Goal: Find specific page/section: Find specific page/section

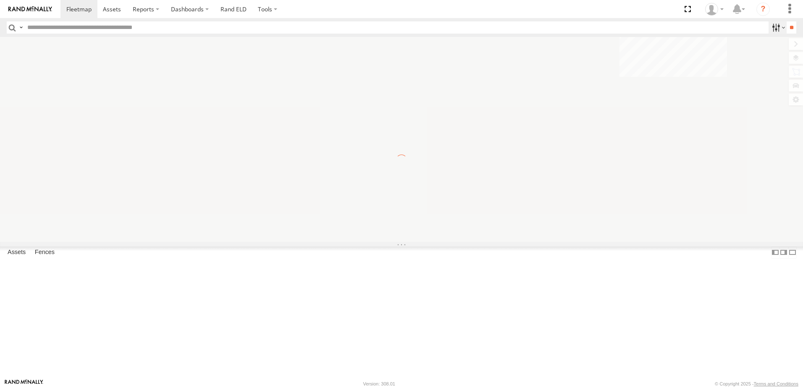
click at [773, 26] on label at bounding box center [778, 27] width 18 height 12
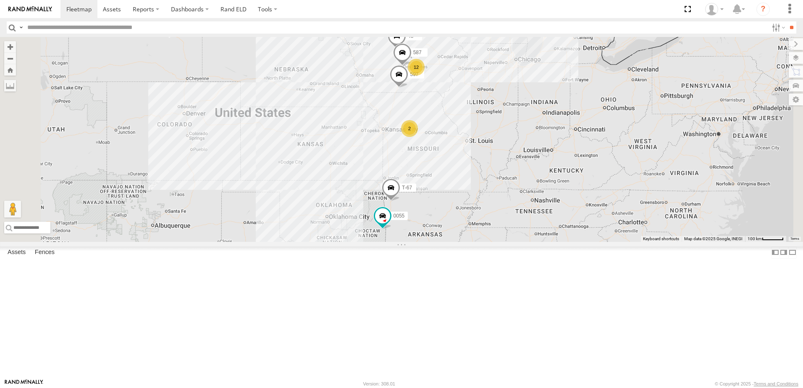
click at [0, 0] on span "trailer" at bounding box center [0, 0] width 0 height 0
click at [110, 6] on span at bounding box center [112, 9] width 18 height 8
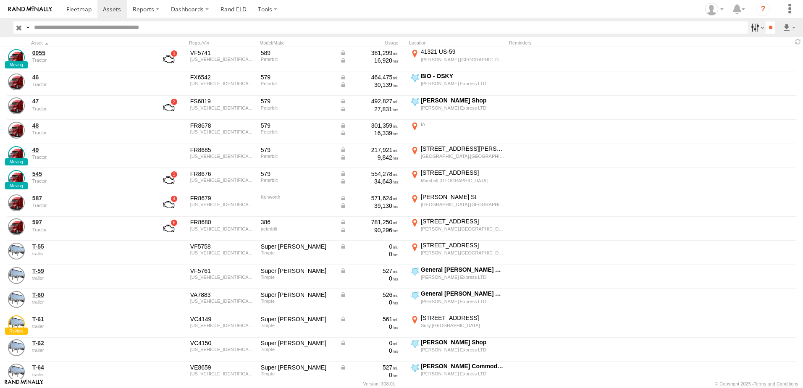
click at [753, 26] on label at bounding box center [757, 27] width 18 height 12
click at [0, 0] on span "trailer" at bounding box center [0, 0] width 0 height 0
click at [766, 28] on input "**" at bounding box center [771, 27] width 10 height 12
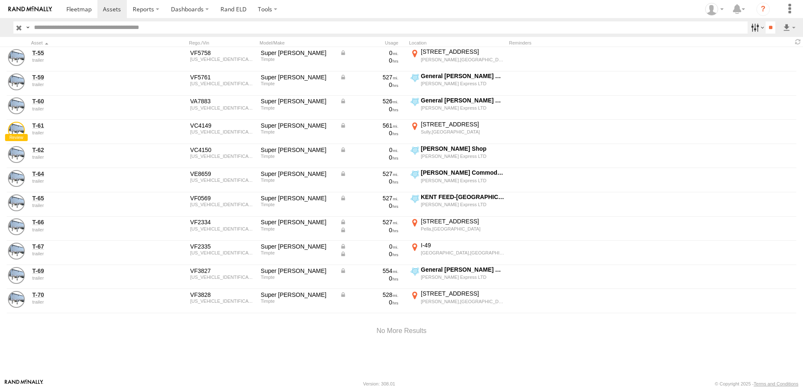
click at [749, 28] on label at bounding box center [757, 27] width 18 height 12
click at [0, 0] on span "Tractor" at bounding box center [0, 0] width 0 height 0
click at [0, 0] on span "trailer" at bounding box center [0, 0] width 0 height 0
click at [767, 26] on input "**" at bounding box center [771, 27] width 10 height 12
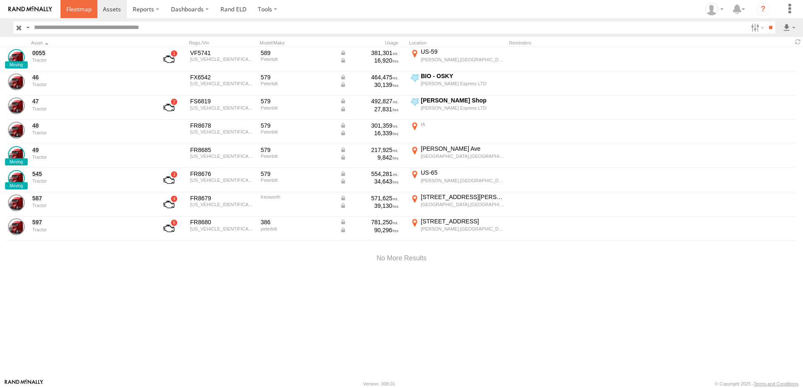
click at [81, 8] on span at bounding box center [78, 9] width 25 height 8
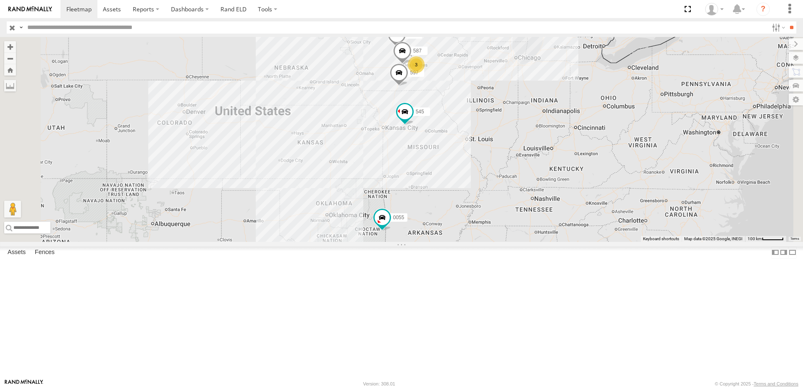
click at [0, 0] on div "46" at bounding box center [0, 0] width 0 height 0
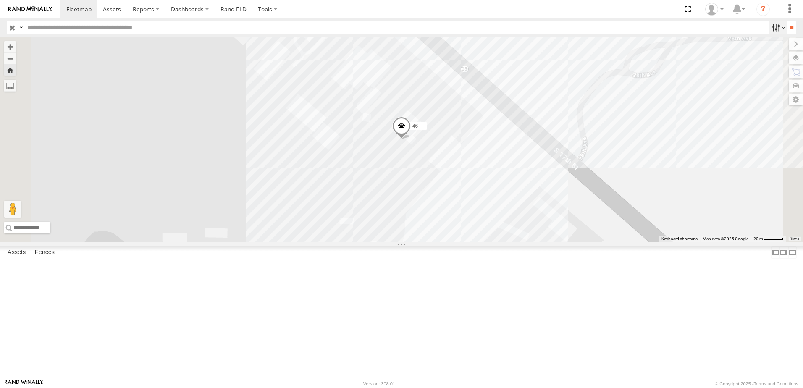
click at [773, 25] on label at bounding box center [778, 27] width 18 height 12
click at [115, 7] on span at bounding box center [112, 9] width 18 height 8
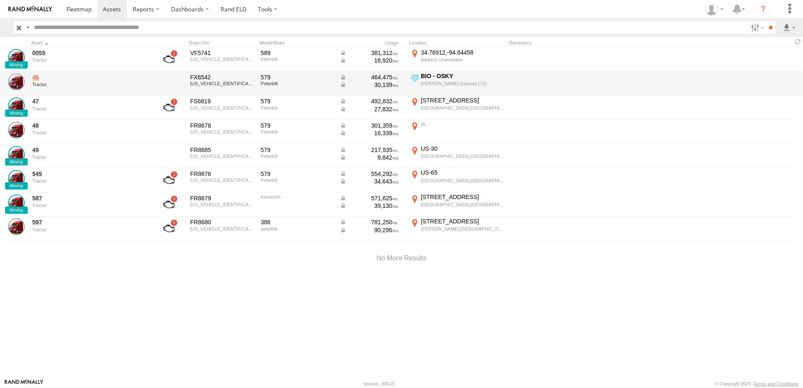
click at [36, 78] on link "46" at bounding box center [89, 78] width 115 height 8
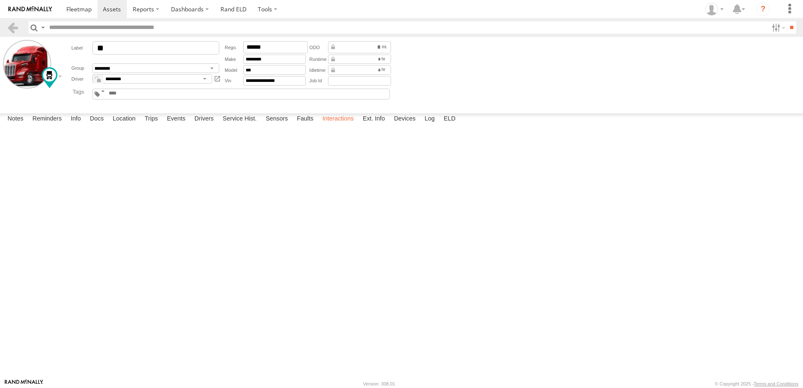
click at [332, 125] on label "Interactions" at bounding box center [338, 119] width 40 height 12
